Goal: Check status: Check status

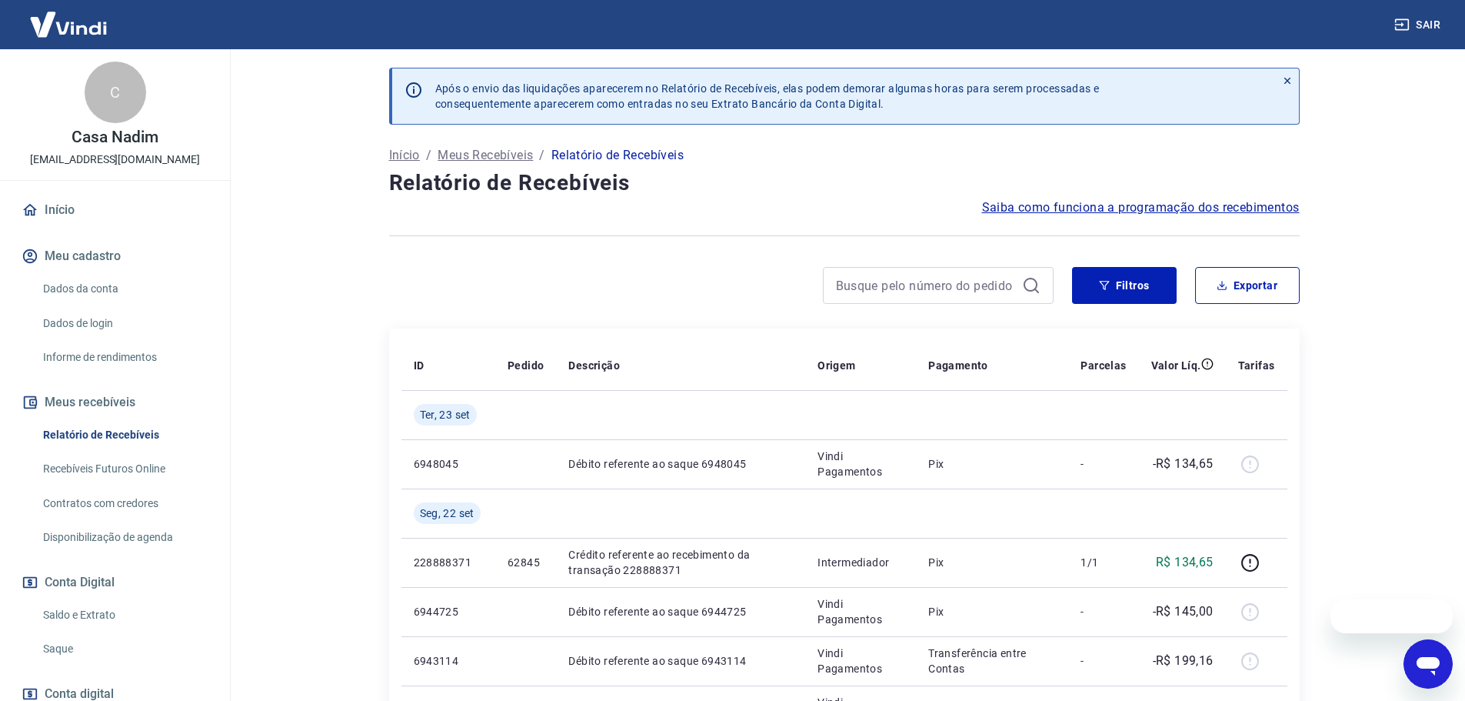
click at [108, 607] on link "Saldo e Extrato" at bounding box center [124, 615] width 175 height 32
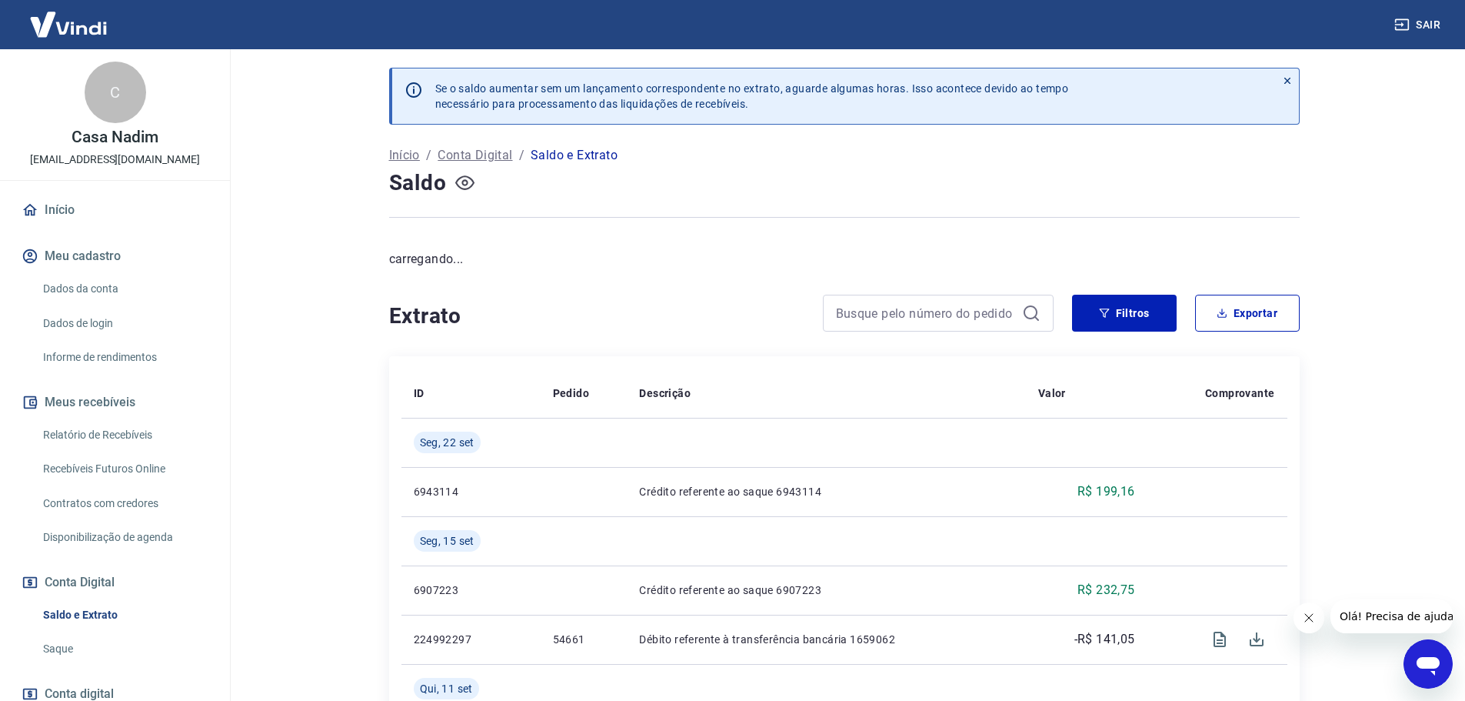
click at [460, 179] on icon "button" at bounding box center [464, 182] width 19 height 15
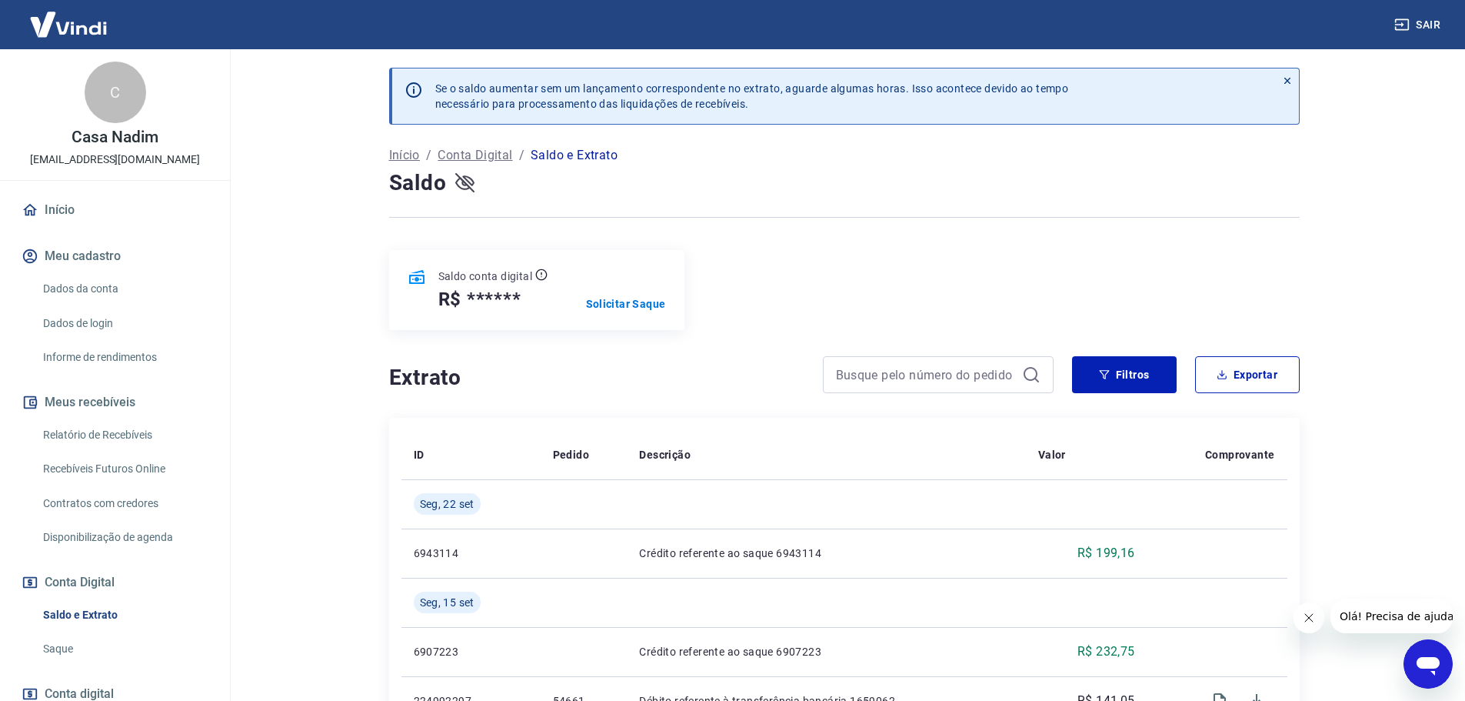
click at [469, 182] on icon "button" at bounding box center [464, 182] width 19 height 15
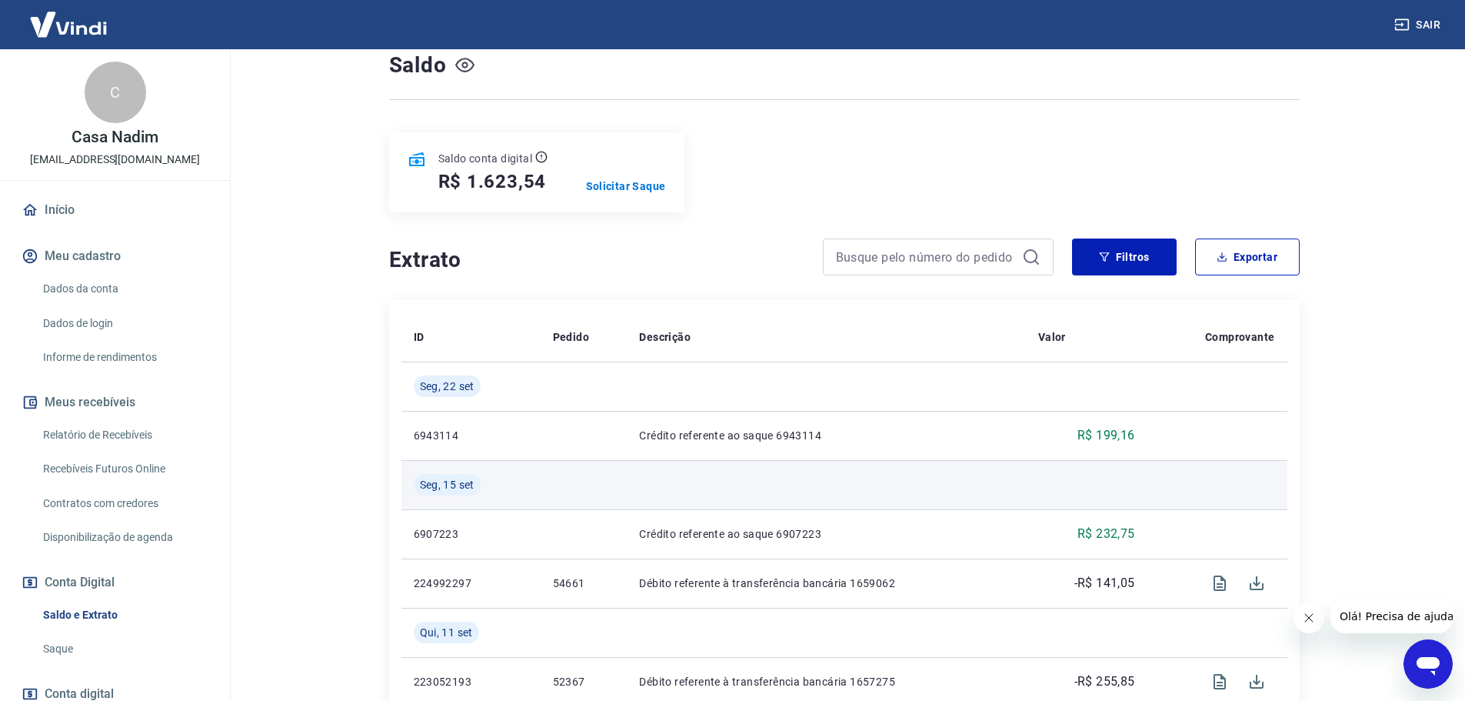
scroll to position [231, 0]
